Goal: Task Accomplishment & Management: Use online tool/utility

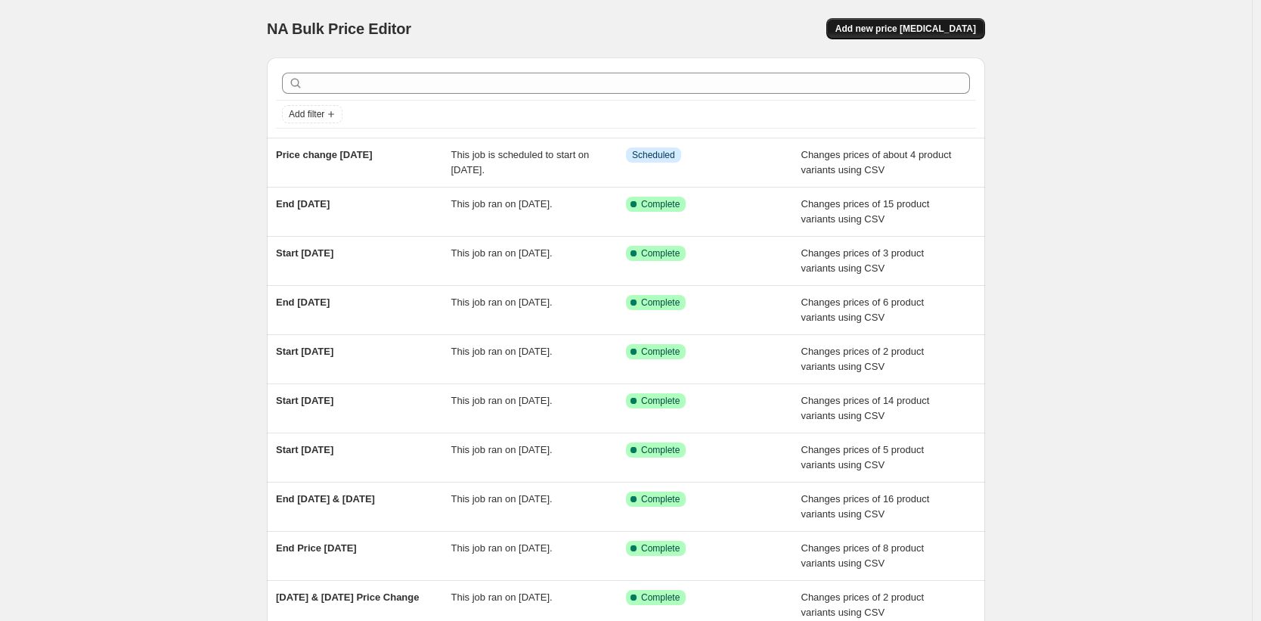
click at [922, 30] on span "Add new price [MEDICAL_DATA]" at bounding box center [905, 29] width 141 height 12
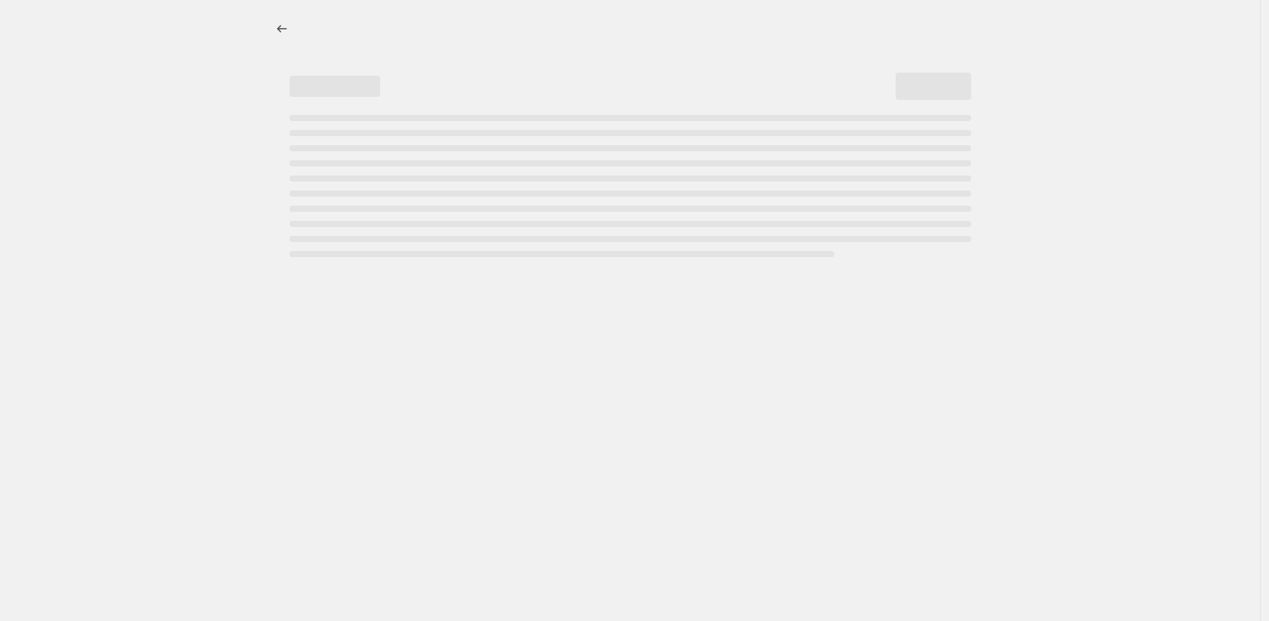
select select "percentage"
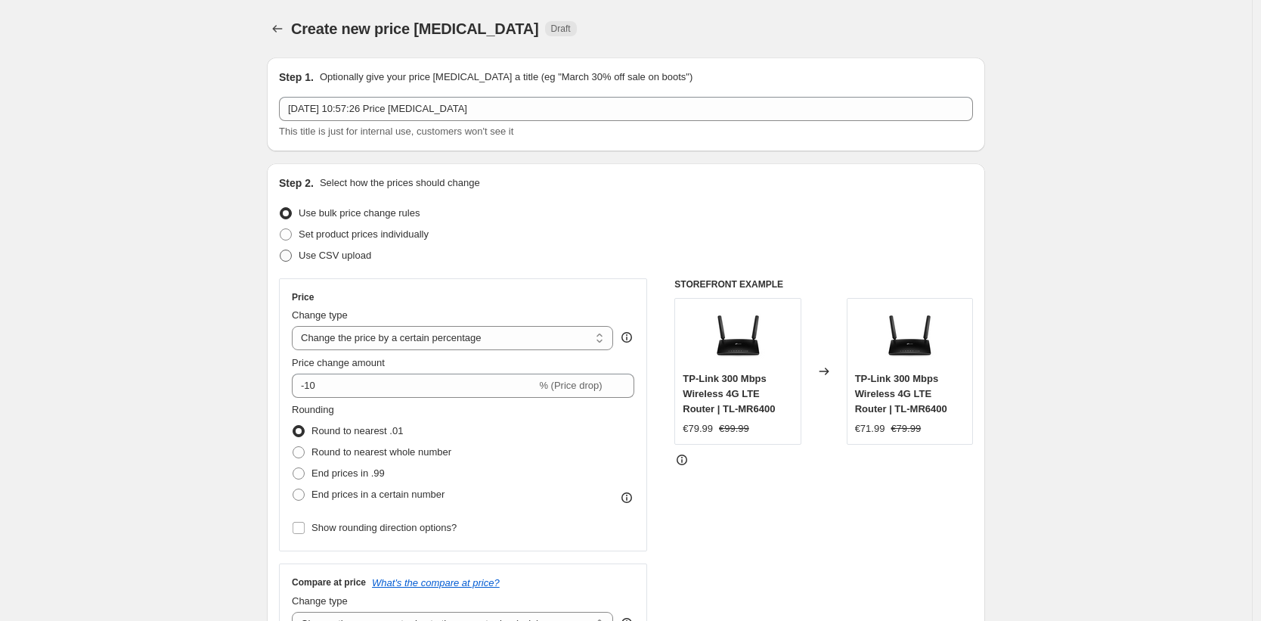
click at [313, 258] on span "Use CSV upload" at bounding box center [335, 254] width 73 height 11
click at [280, 250] on input "Use CSV upload" at bounding box center [280, 249] width 1 height 1
radio input "true"
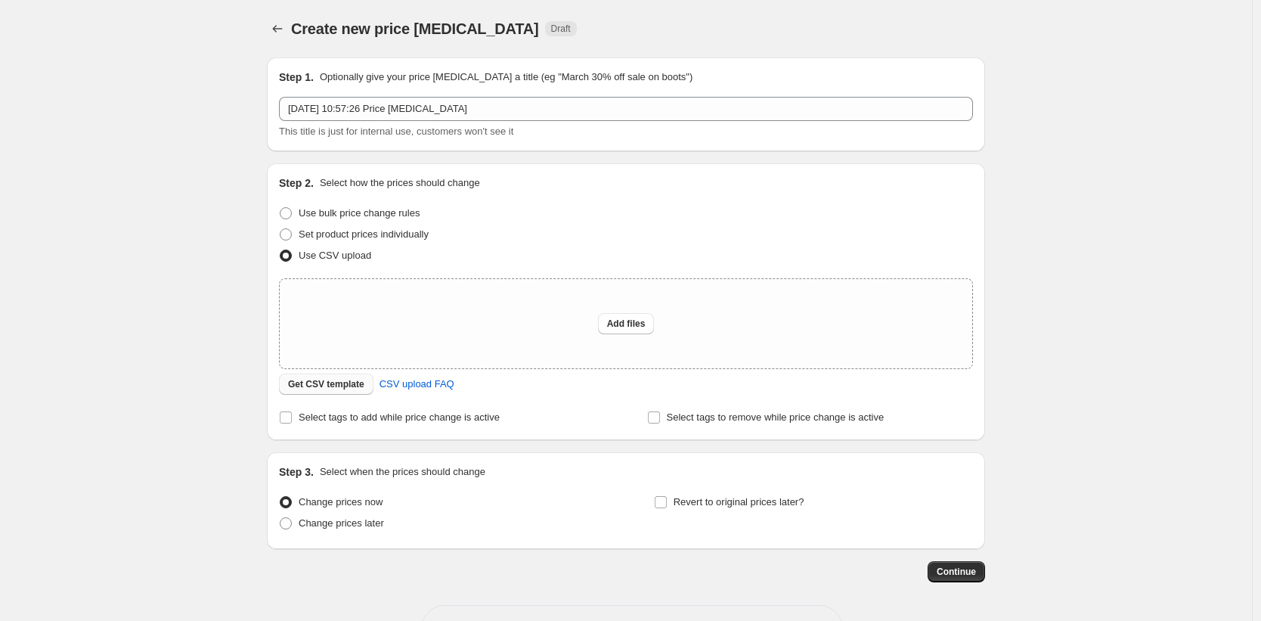
click at [358, 385] on span "Get CSV template" at bounding box center [326, 384] width 76 height 12
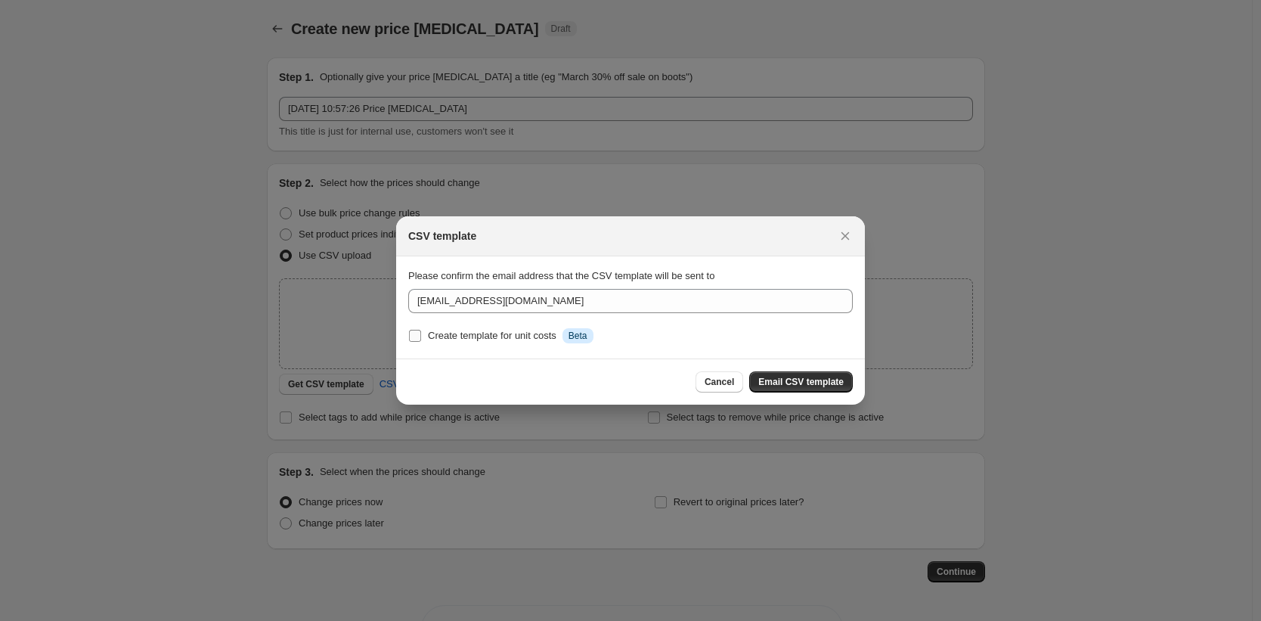
click at [426, 336] on label "Create template for unit costs Info Beta" at bounding box center [500, 335] width 185 height 21
click at [421, 336] on input "Create template for unit costs Info Beta" at bounding box center [415, 336] width 12 height 12
checkbox input "true"
click at [801, 380] on span "Email CSV template" at bounding box center [800, 382] width 85 height 12
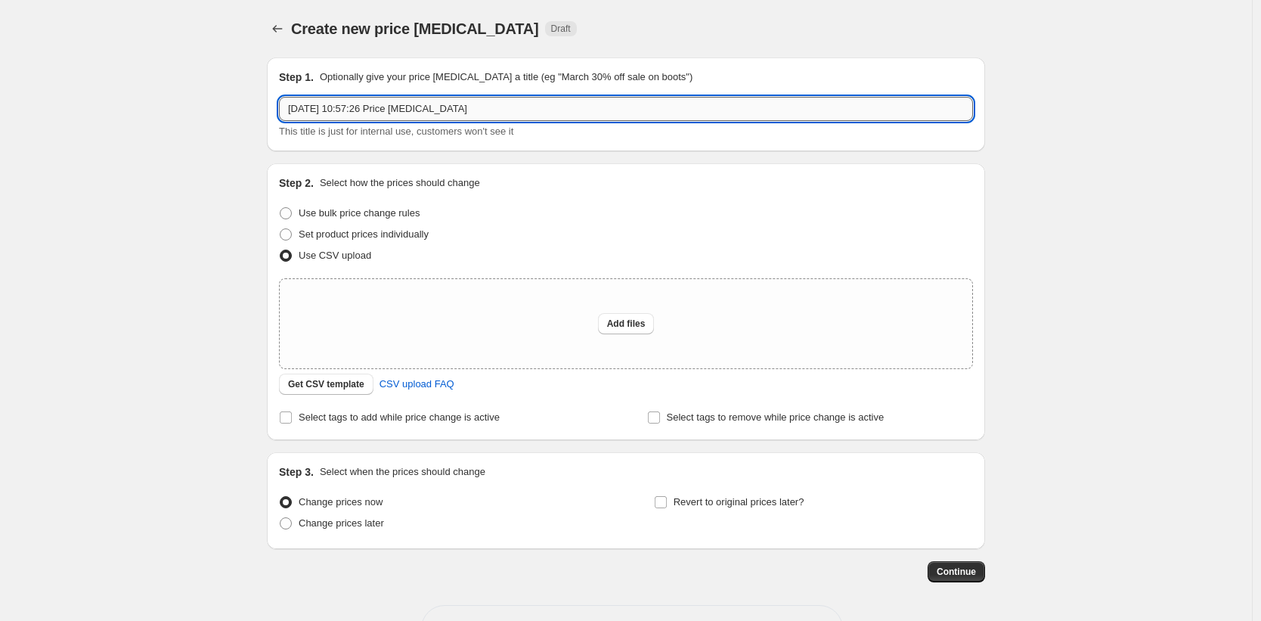
click at [333, 104] on input "[DATE] 10:57:26 Price [MEDICAL_DATA]" at bounding box center [626, 109] width 694 height 24
type input "Start [DATE]"
click at [643, 323] on span "Add files" at bounding box center [626, 324] width 39 height 12
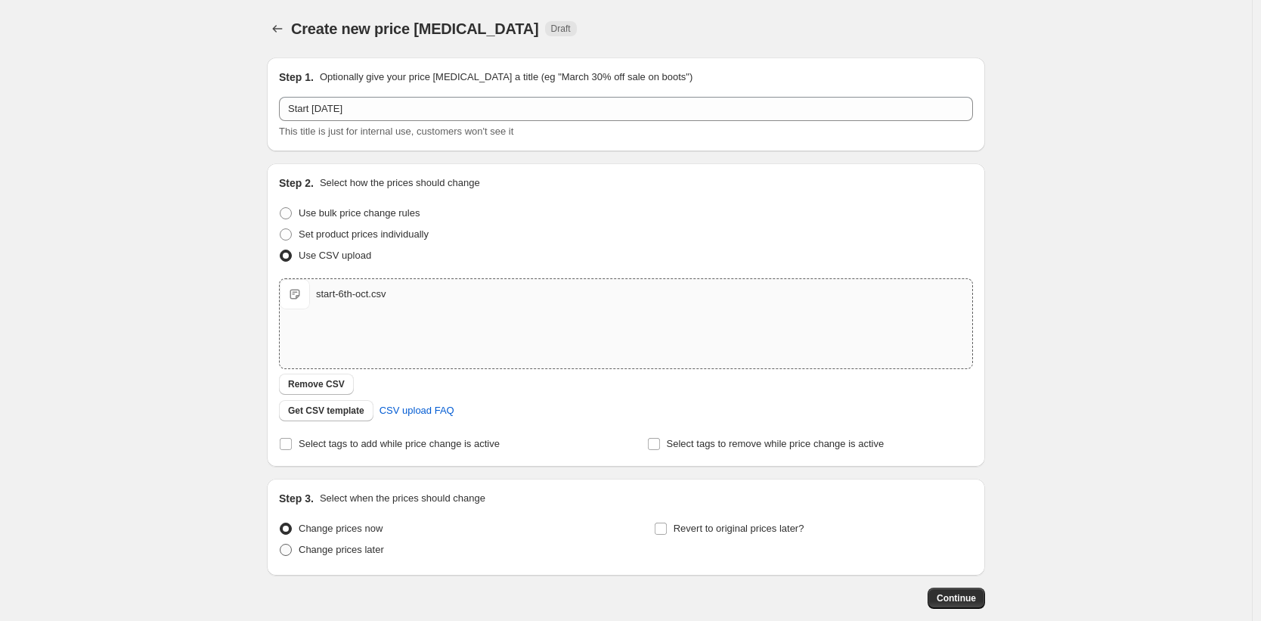
click at [292, 551] on span at bounding box center [286, 550] width 12 height 12
click at [280, 544] on input "Change prices later" at bounding box center [280, 544] width 1 height 1
radio input "true"
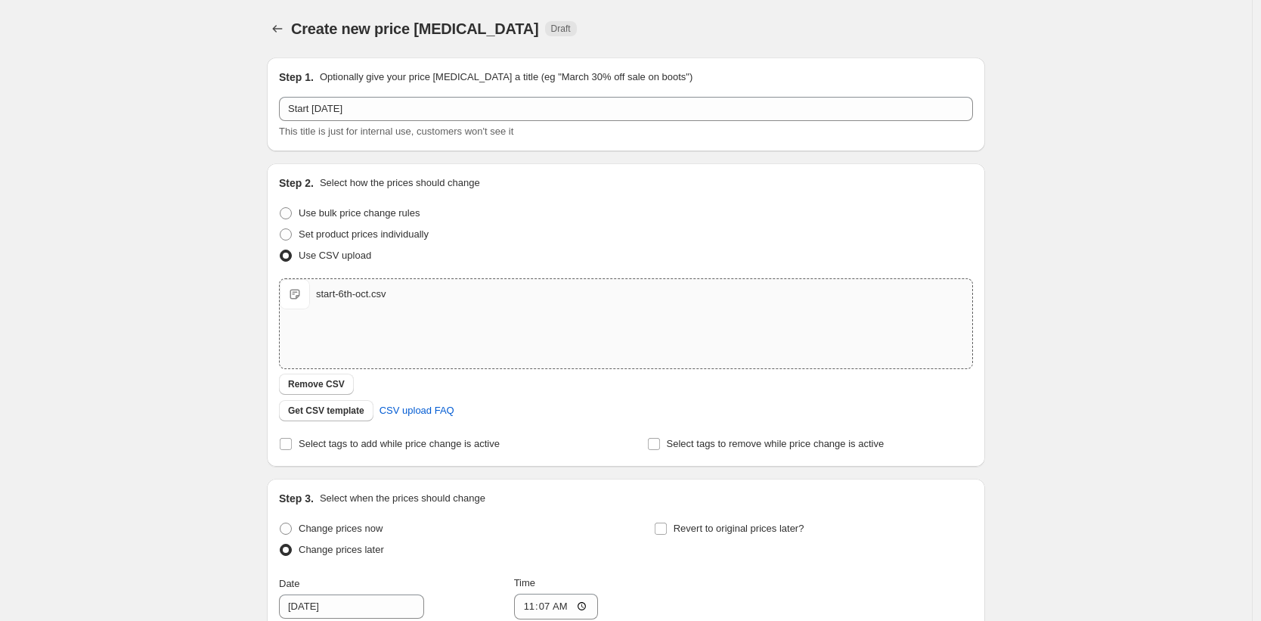
scroll to position [339, 0]
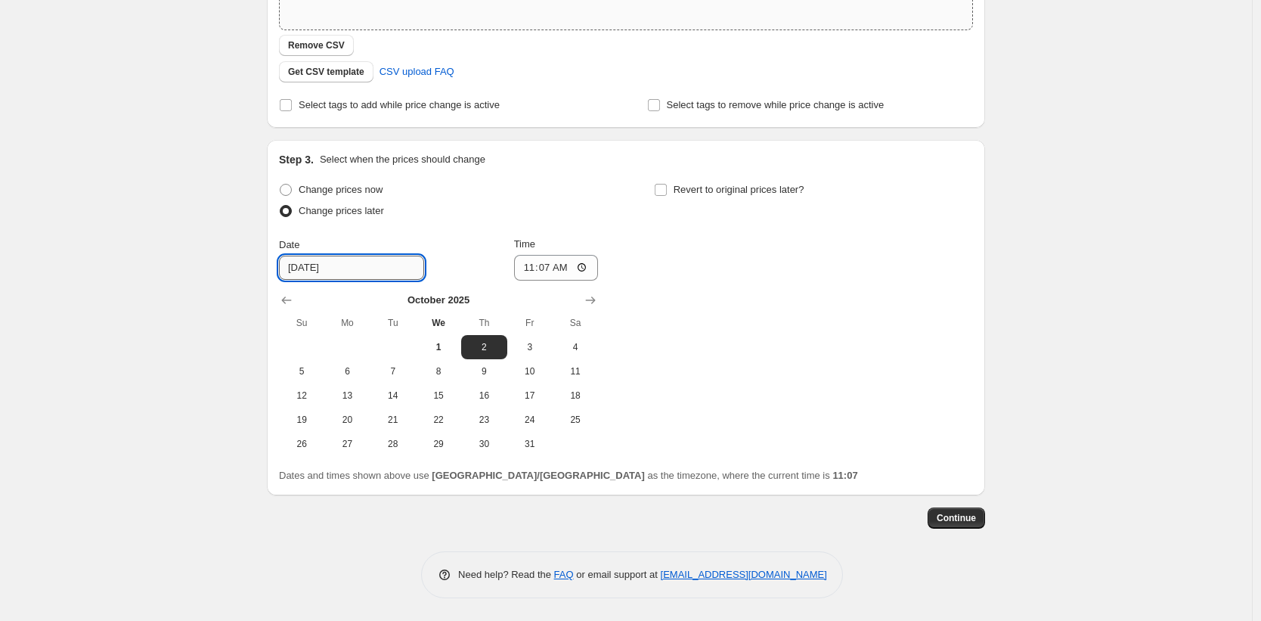
click at [330, 268] on input "[DATE]" at bounding box center [351, 268] width 145 height 24
click at [355, 273] on input "[DATE]" at bounding box center [351, 268] width 145 height 24
click at [538, 351] on span "3" at bounding box center [529, 347] width 33 height 12
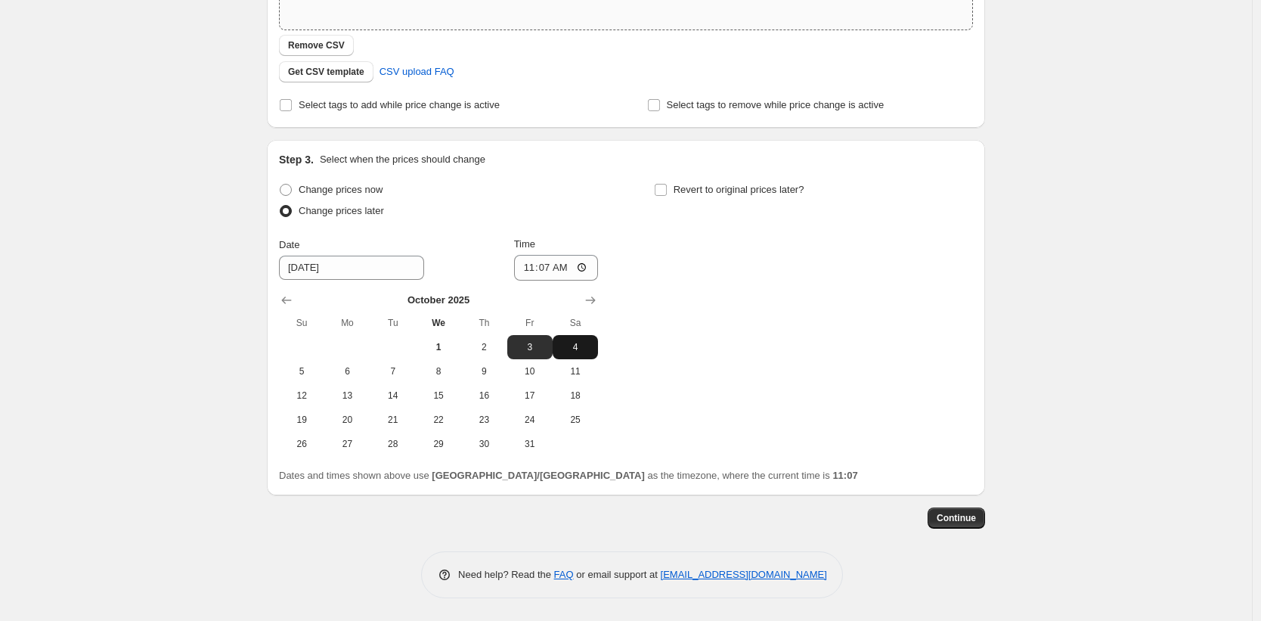
click at [590, 350] on span "4" at bounding box center [575, 347] width 33 height 12
type input "[DATE]"
click at [550, 268] on input "11:07" at bounding box center [556, 268] width 85 height 26
click at [969, 518] on span "Continue" at bounding box center [956, 518] width 39 height 12
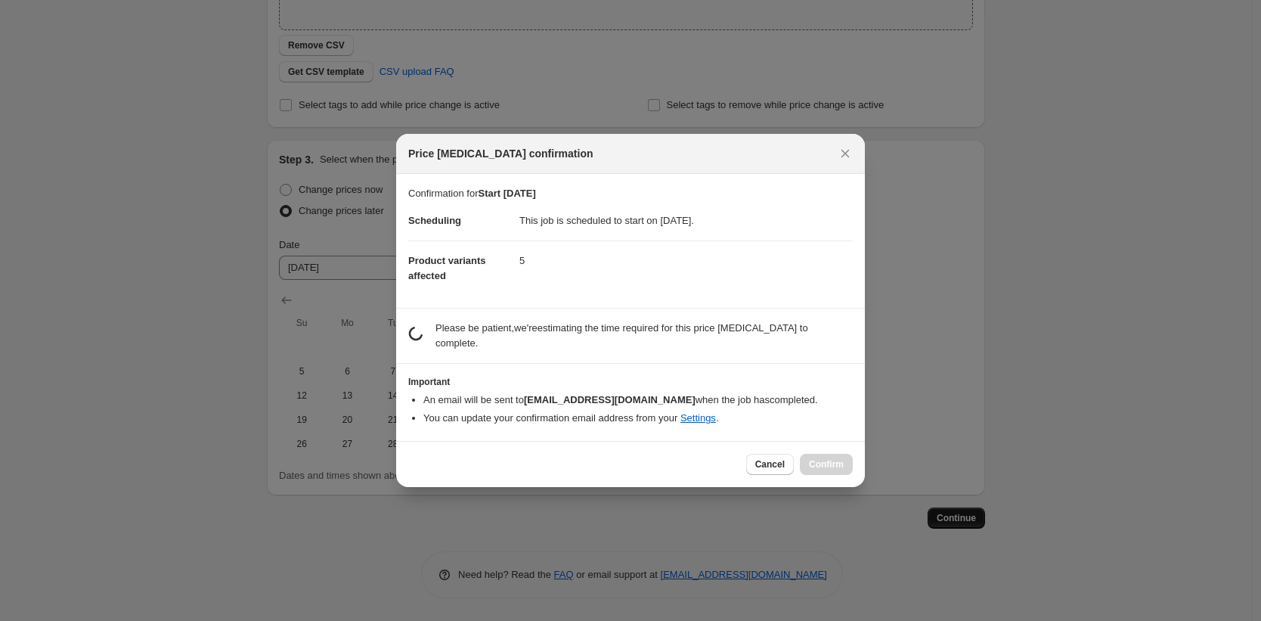
scroll to position [0, 0]
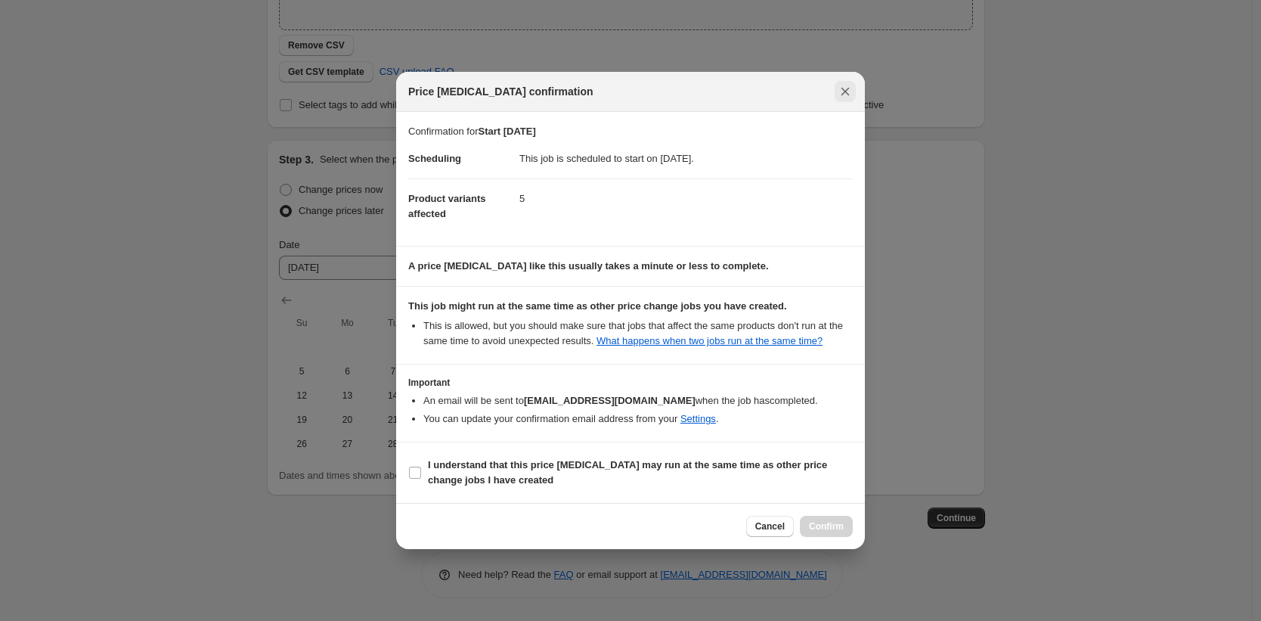
click at [854, 90] on button "Close" at bounding box center [845, 91] width 21 height 21
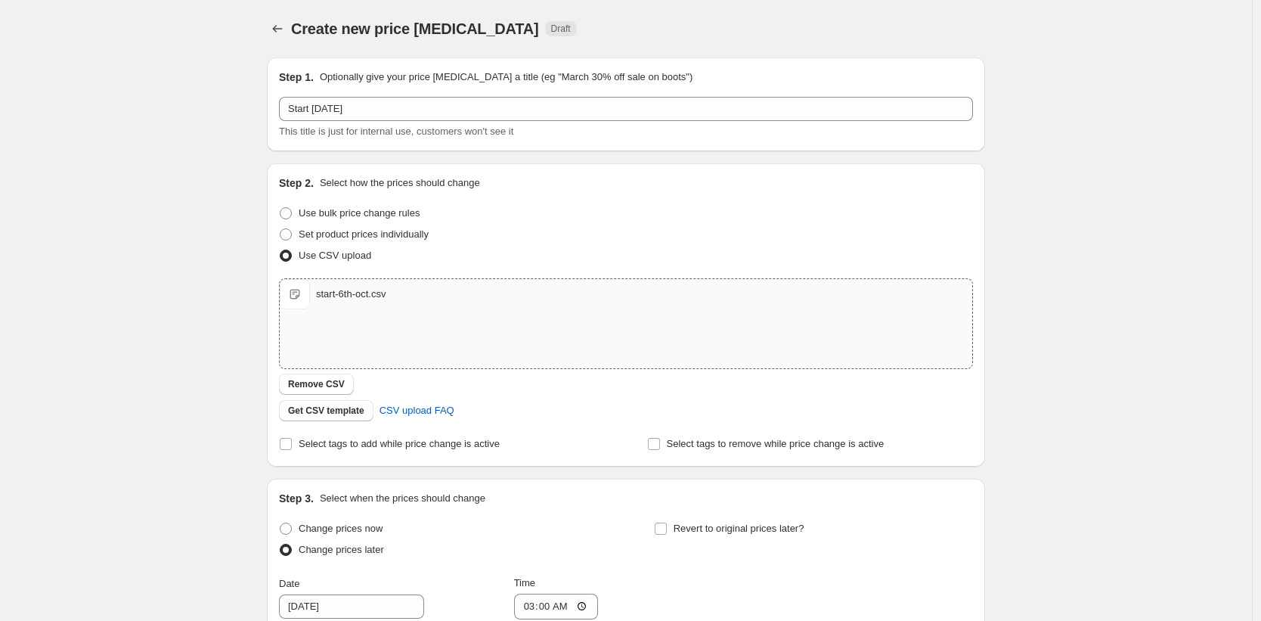
scroll to position [339, 0]
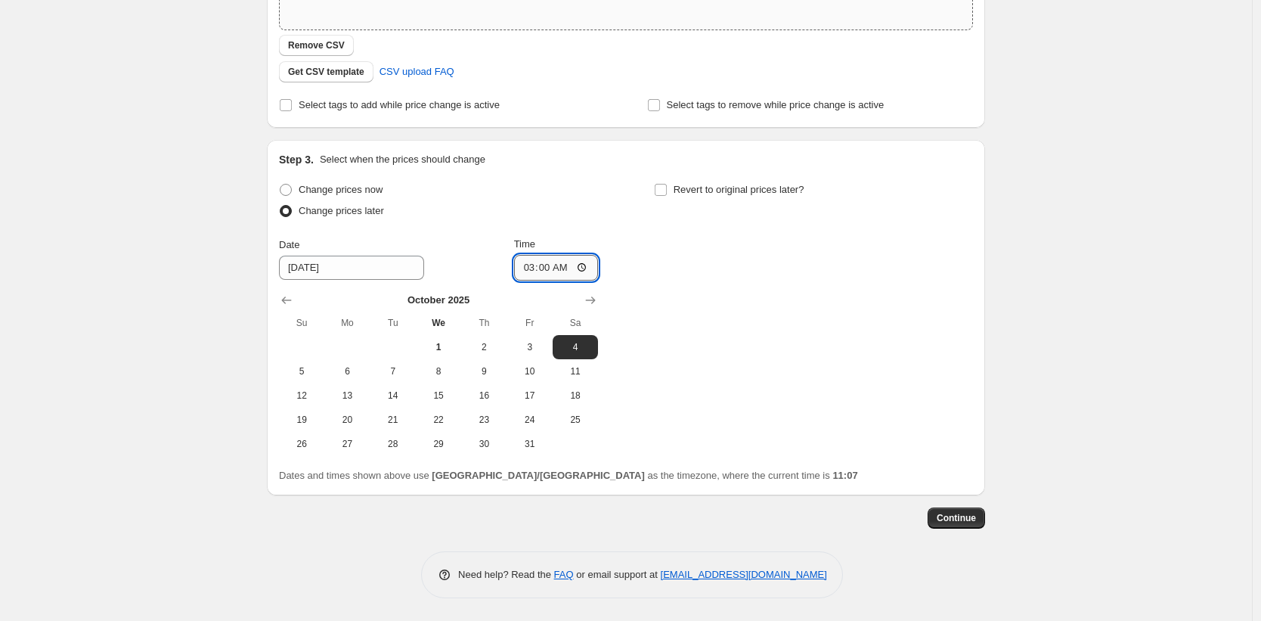
click at [547, 267] on input "03:00" at bounding box center [556, 268] width 85 height 26
type input "02:00"
click at [954, 514] on span "Continue" at bounding box center [956, 518] width 39 height 12
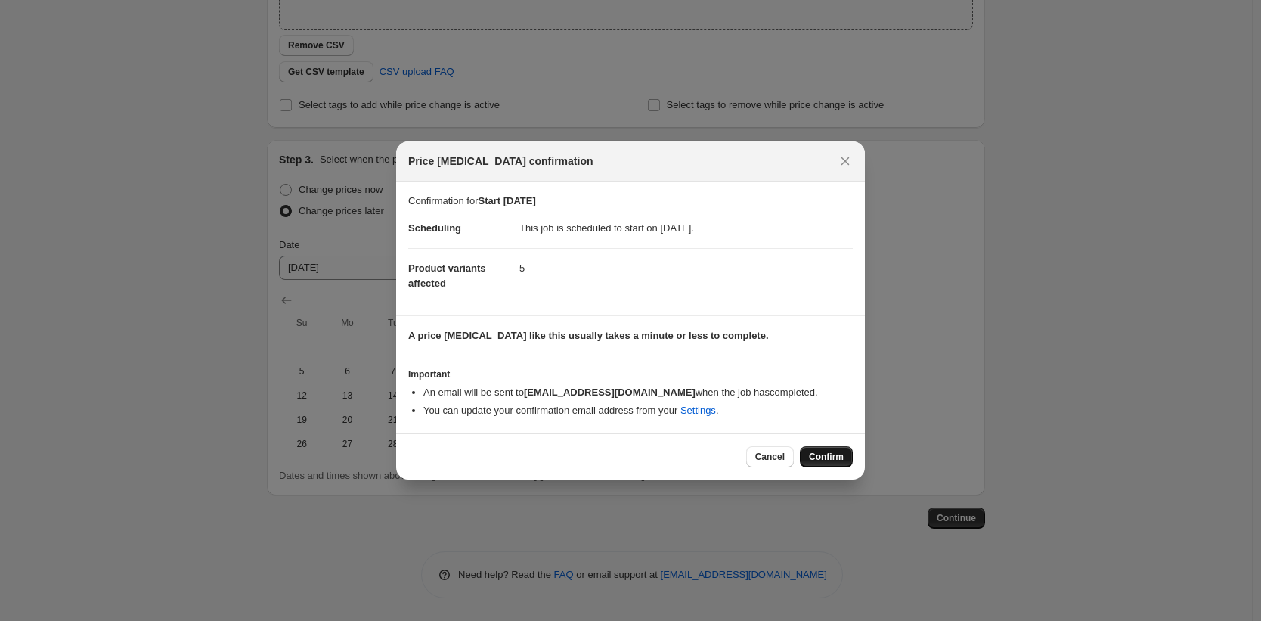
click at [843, 456] on button "Confirm" at bounding box center [826, 456] width 53 height 21
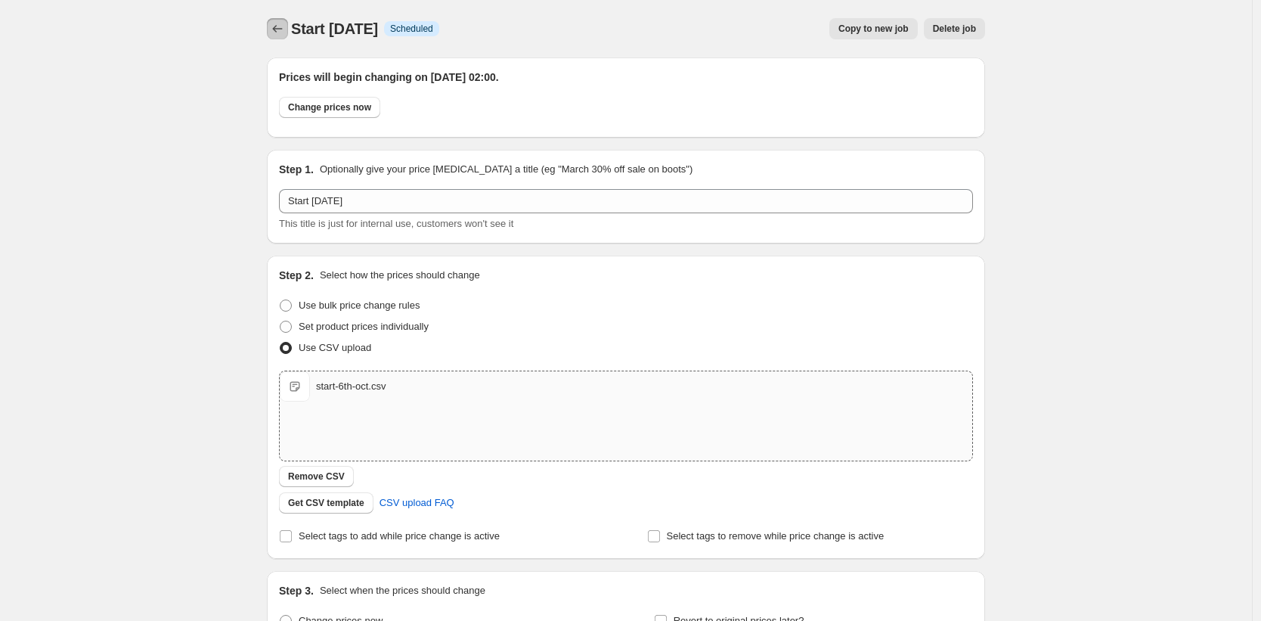
click at [282, 32] on icon "Price change jobs" at bounding box center [277, 28] width 15 height 15
